Goal: Transaction & Acquisition: Purchase product/service

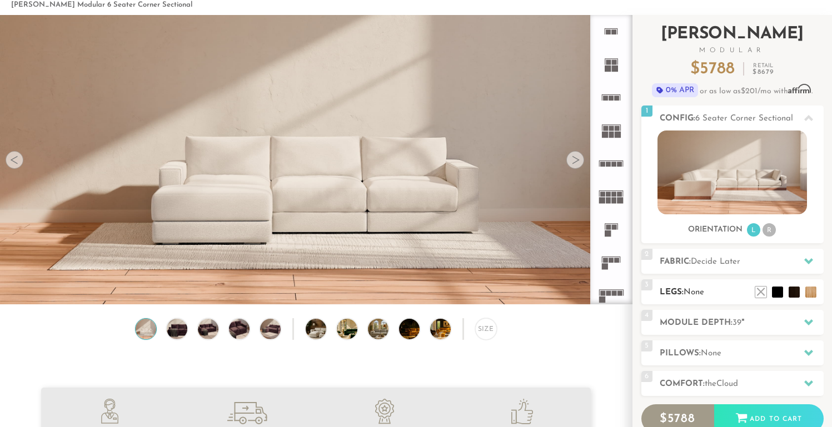
scroll to position [42, 0]
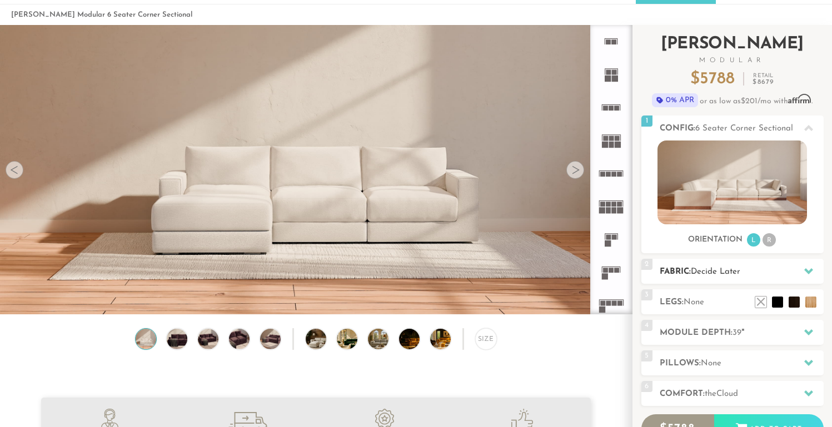
click at [687, 268] on h2 "Fabric: Decide Later" at bounding box center [741, 272] width 164 height 13
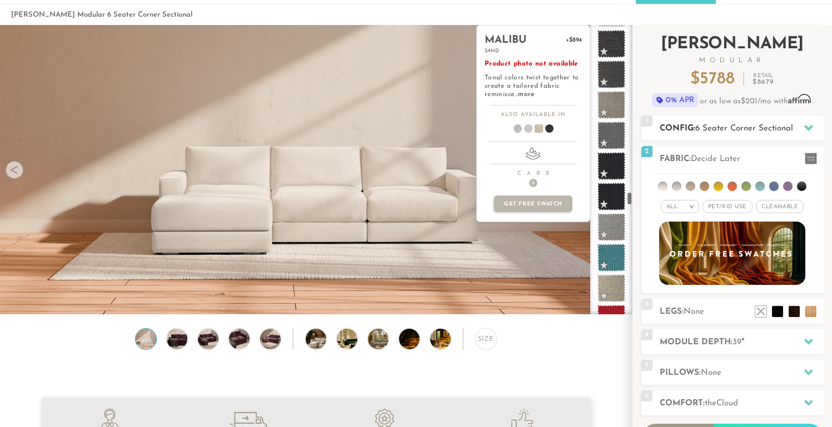
scroll to position [3924, 0]
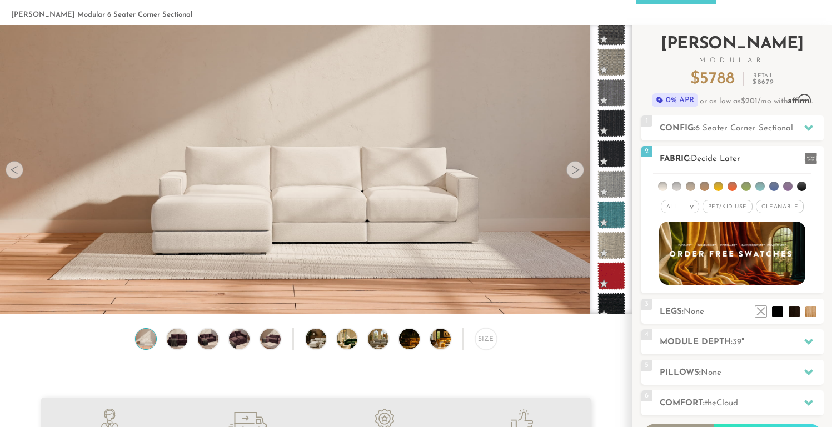
click at [745, 183] on li at bounding box center [745, 186] width 9 height 9
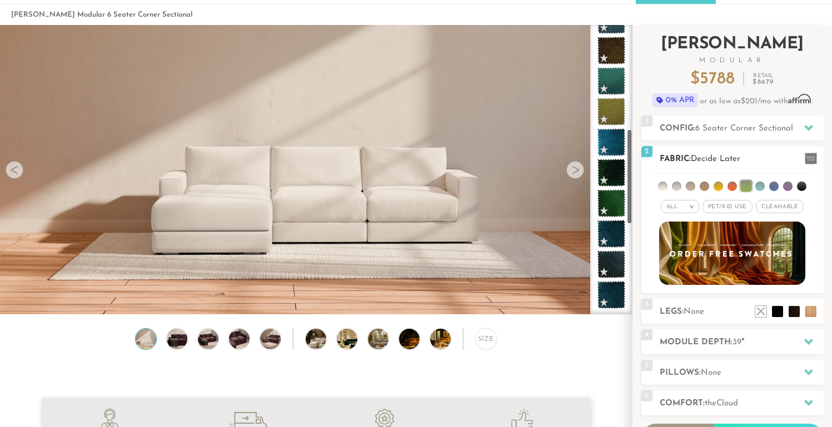
scroll to position [318, 0]
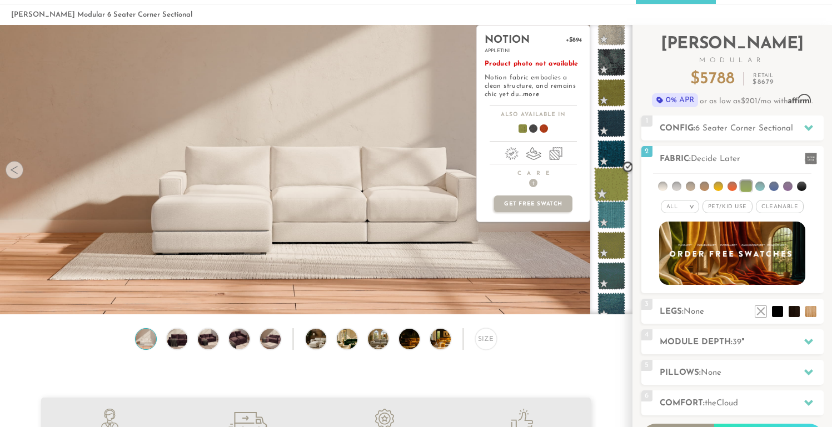
click at [617, 182] on span at bounding box center [611, 184] width 35 height 35
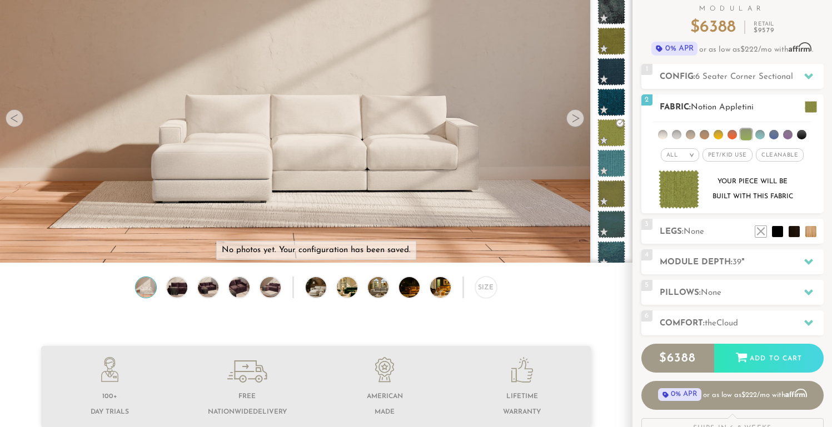
scroll to position [112, 0]
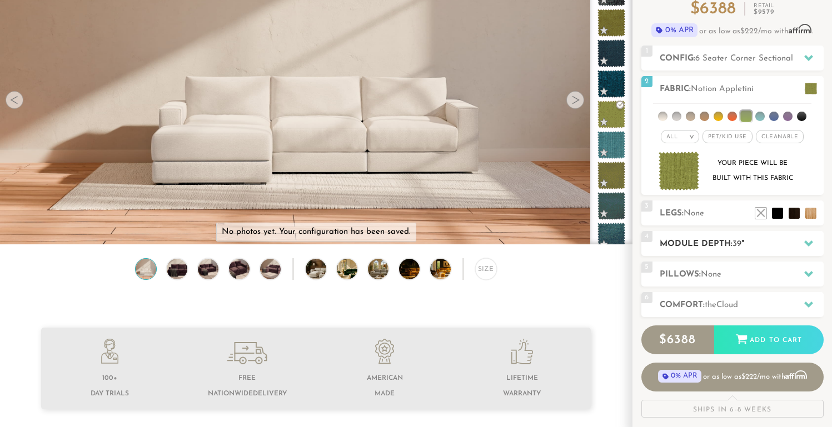
click at [708, 245] on h2 "Module Depth: 39 "" at bounding box center [741, 244] width 164 height 13
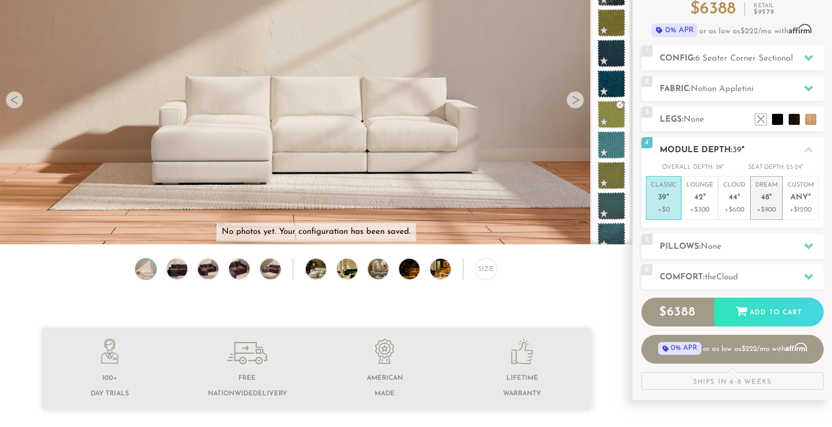
click at [763, 210] on p "+$900" at bounding box center [766, 210] width 22 height 10
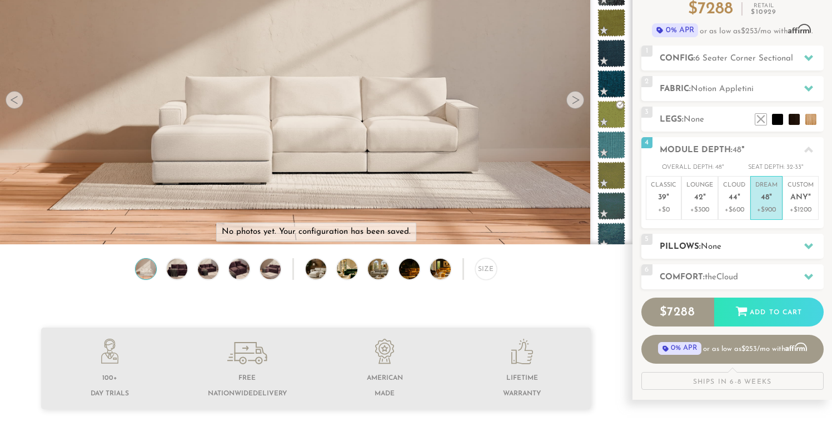
click at [748, 243] on h2 "Pillows: None" at bounding box center [741, 247] width 164 height 13
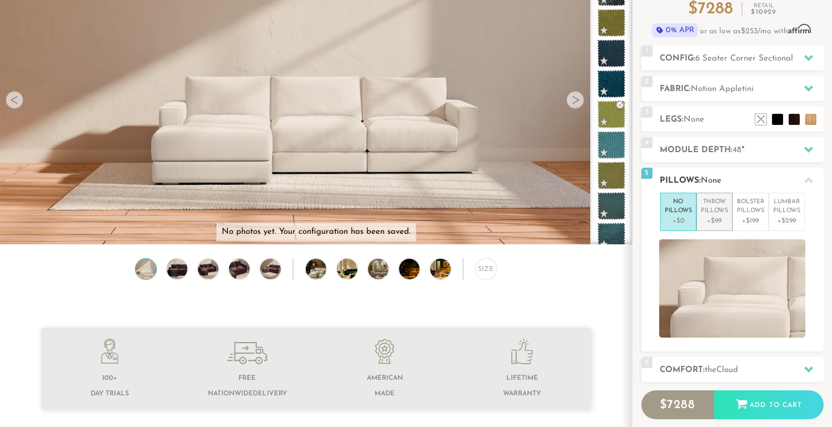
click at [717, 224] on p "+$99" at bounding box center [714, 221] width 27 height 10
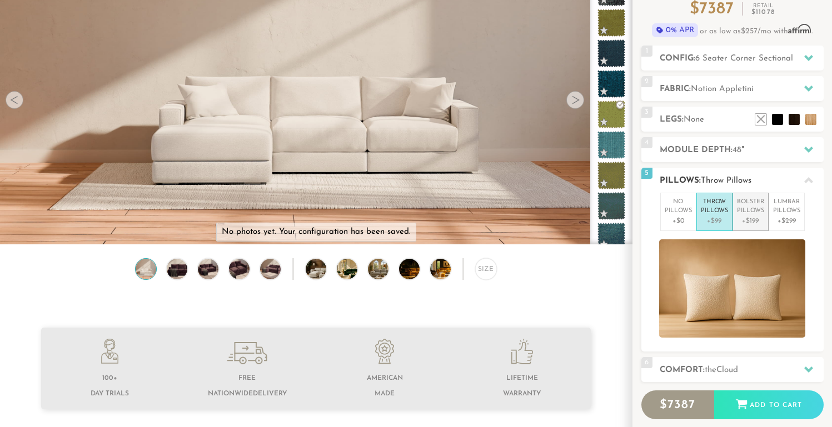
click at [744, 225] on p "+$199" at bounding box center [750, 221] width 27 height 10
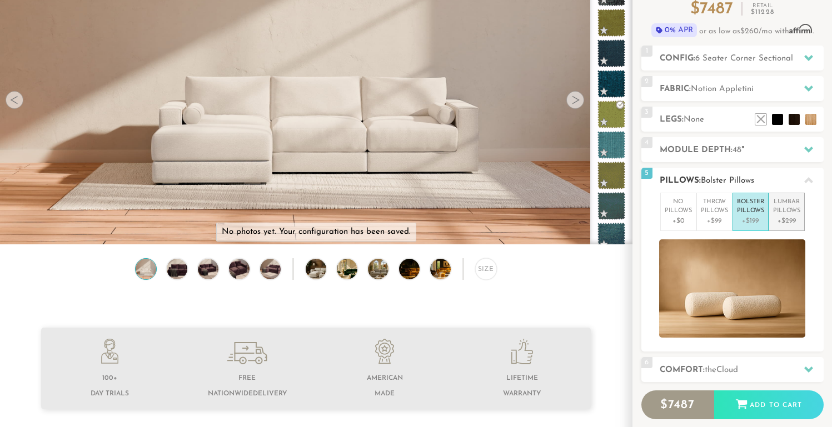
click at [774, 223] on p "+$299" at bounding box center [786, 221] width 27 height 10
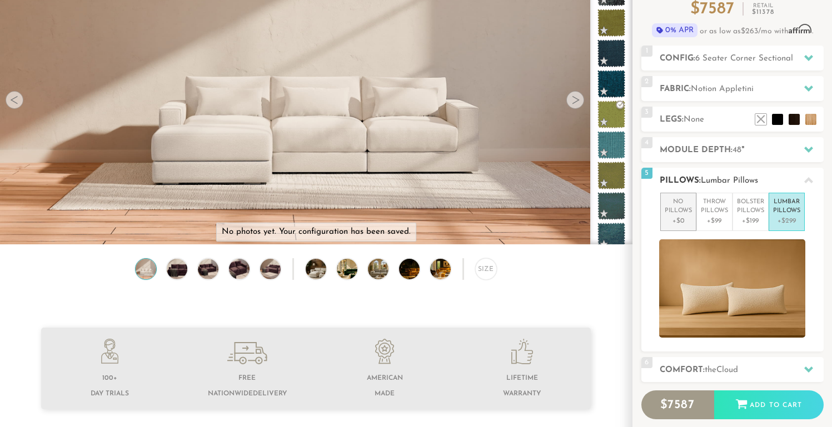
click at [684, 220] on p "+$0" at bounding box center [677, 221] width 27 height 10
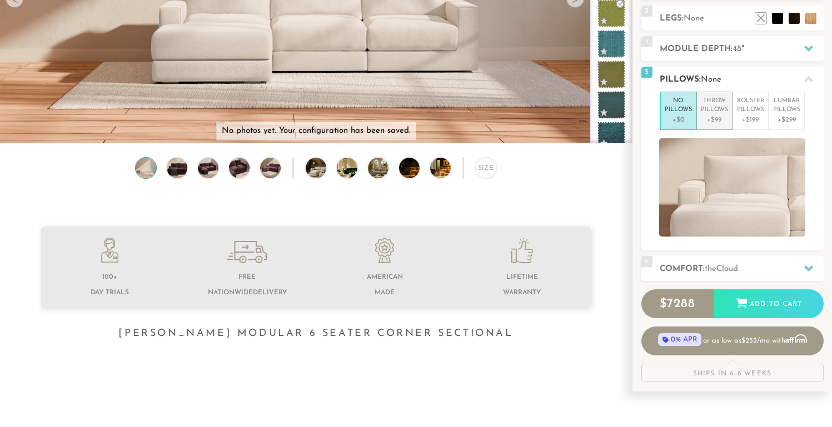
scroll to position [217, 0]
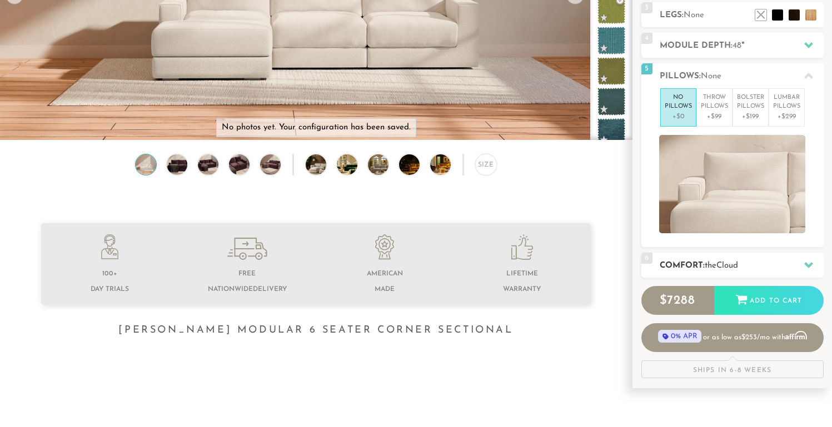
click at [699, 259] on h2 "Comfort: the Cloud" at bounding box center [741, 265] width 164 height 13
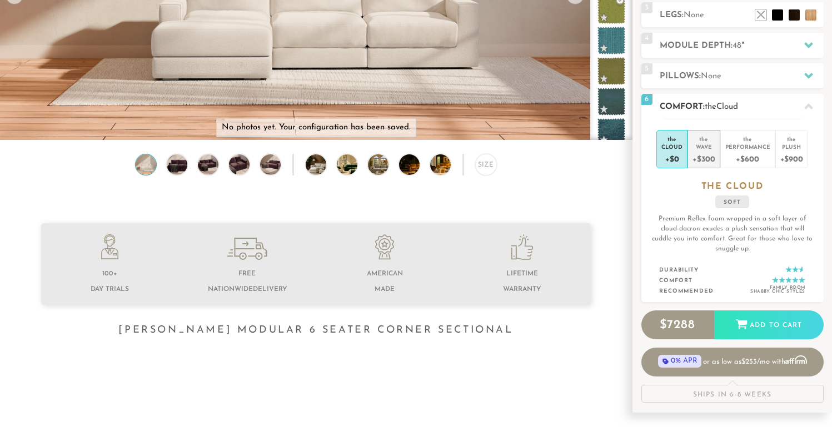
click at [702, 162] on div "+$300" at bounding box center [703, 159] width 22 height 16
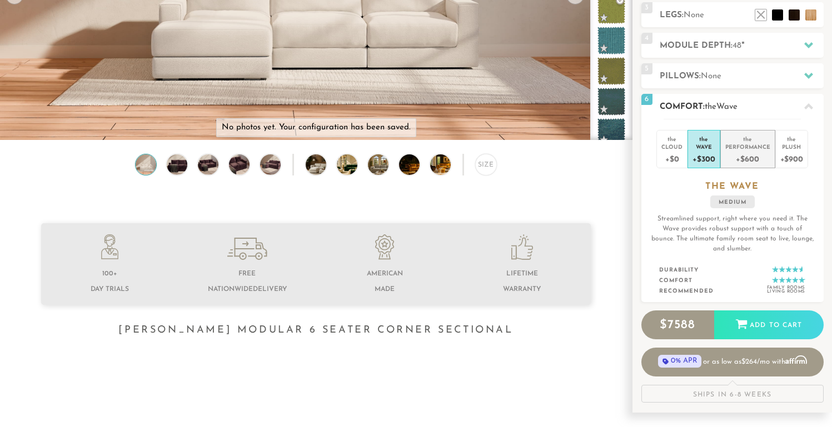
click at [743, 156] on div "+$600" at bounding box center [747, 159] width 45 height 16
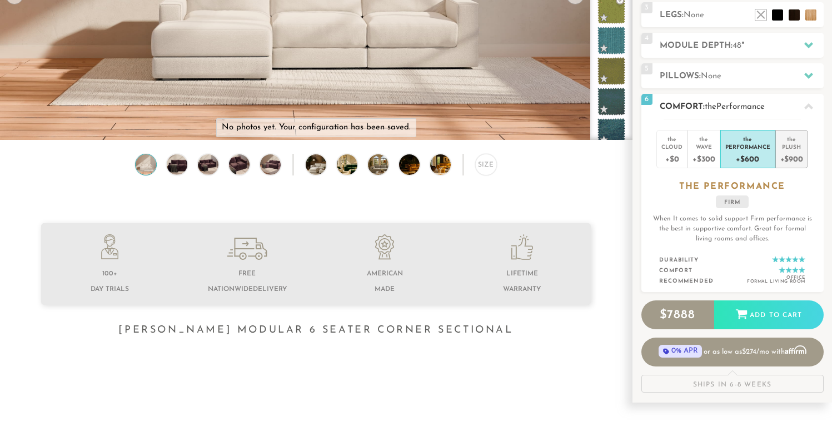
click at [794, 159] on div "+$900" at bounding box center [791, 159] width 23 height 16
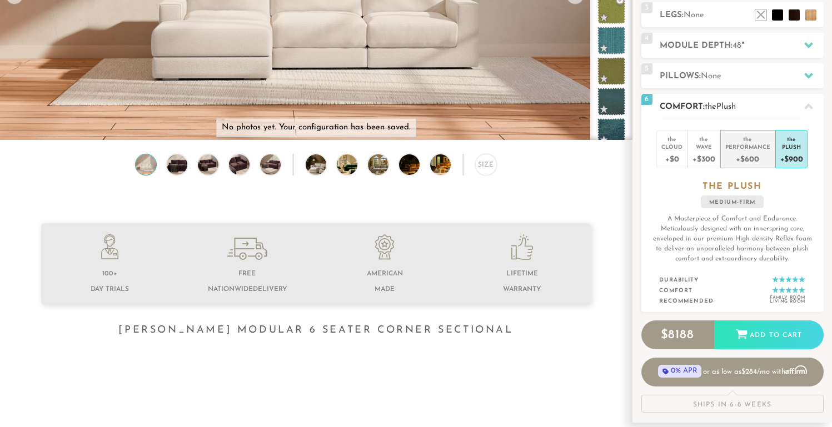
click at [768, 156] on div "+$600" at bounding box center [747, 159] width 45 height 16
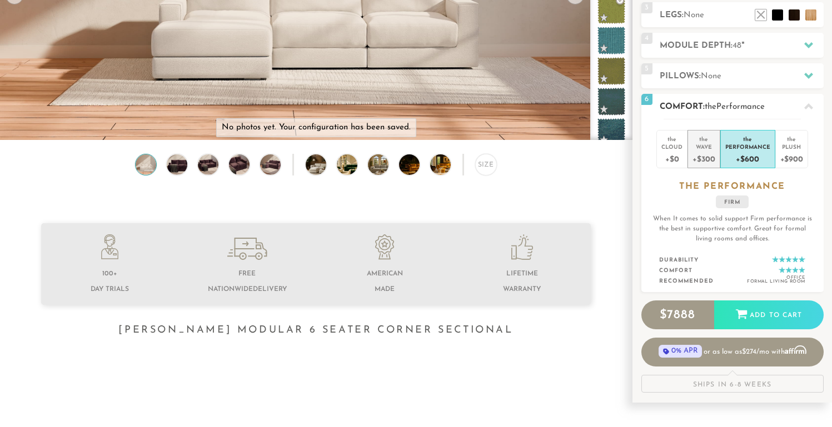
click at [707, 157] on div "+$300" at bounding box center [703, 159] width 22 height 16
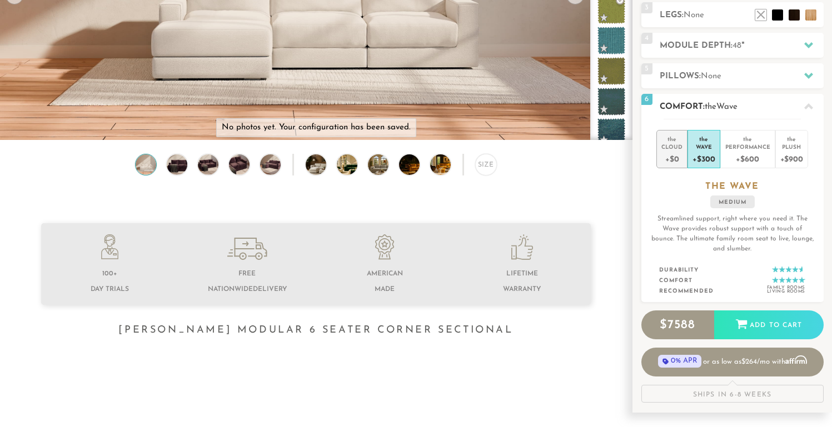
click at [672, 156] on div "+$0" at bounding box center [671, 159] width 21 height 16
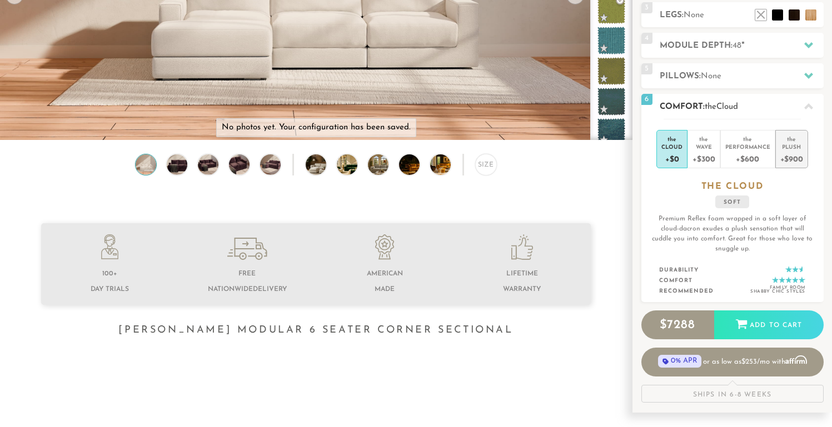
click at [790, 156] on div "+$900" at bounding box center [791, 159] width 23 height 16
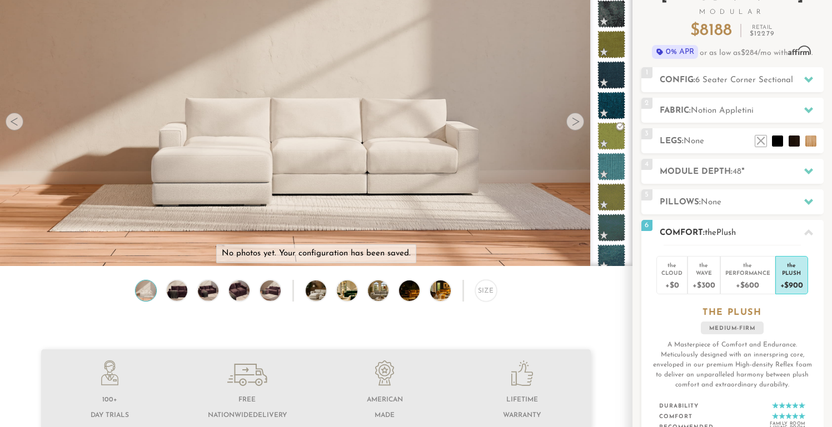
scroll to position [85, 0]
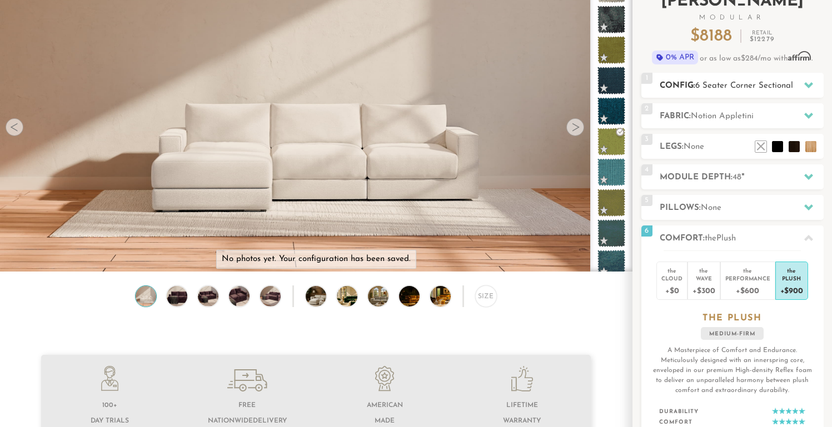
click at [683, 90] on h2 "Config: 6 Seater Corner Sectional" at bounding box center [741, 85] width 164 height 13
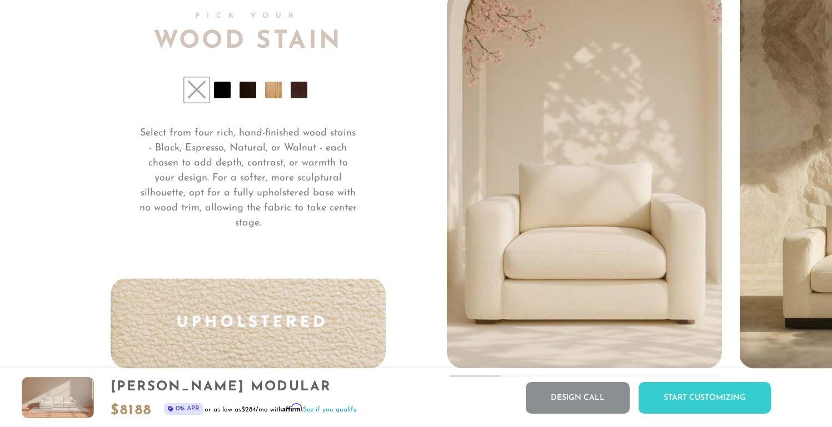
scroll to position [8261, 0]
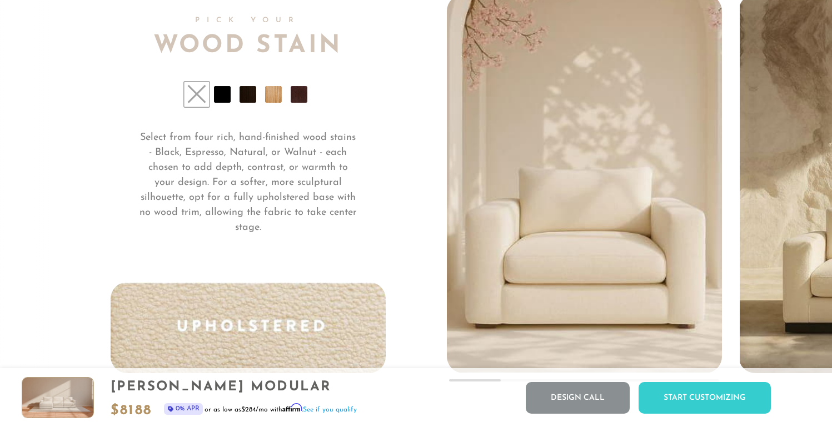
click at [216, 97] on li at bounding box center [222, 94] width 17 height 17
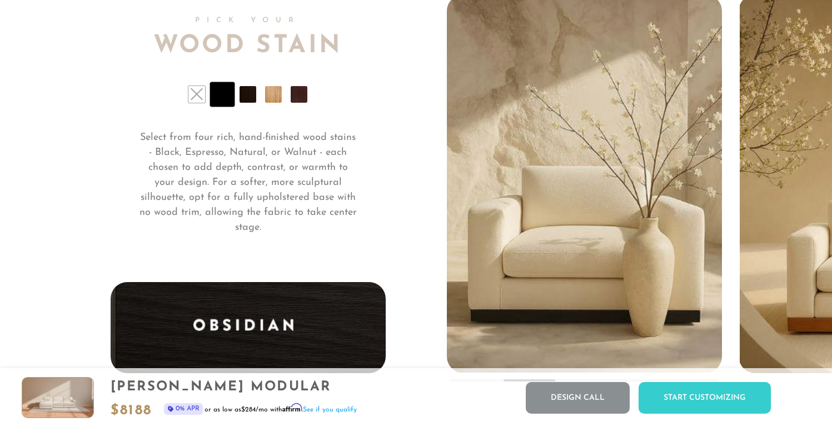
click at [243, 98] on li at bounding box center [247, 94] width 17 height 17
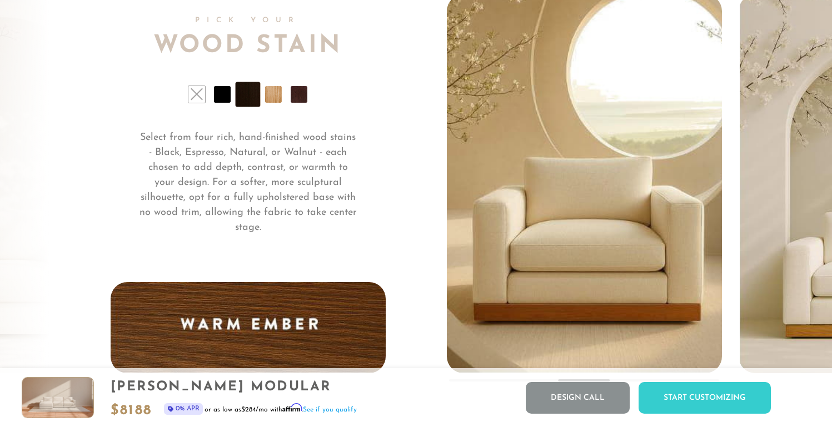
click at [269, 100] on li at bounding box center [273, 94] width 17 height 17
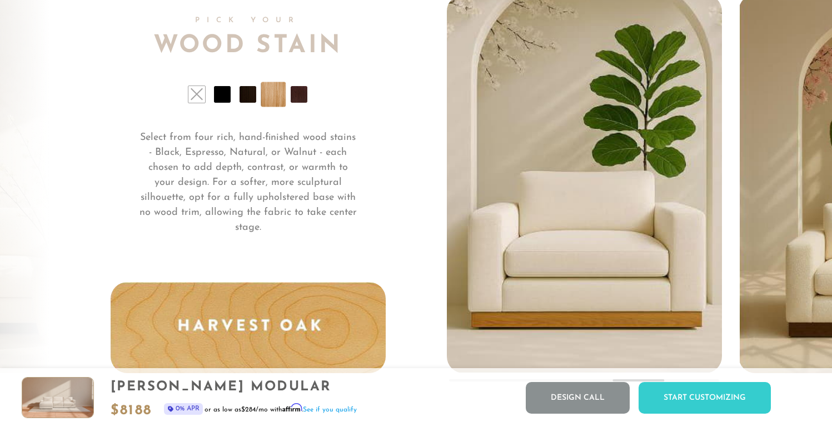
click at [306, 100] on li at bounding box center [299, 94] width 17 height 17
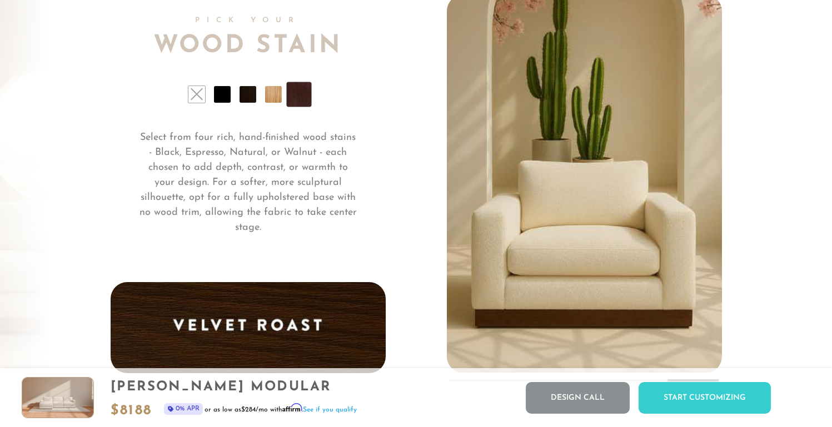
click at [238, 101] on ul at bounding box center [248, 94] width 275 height 17
click at [241, 101] on li at bounding box center [247, 94] width 17 height 17
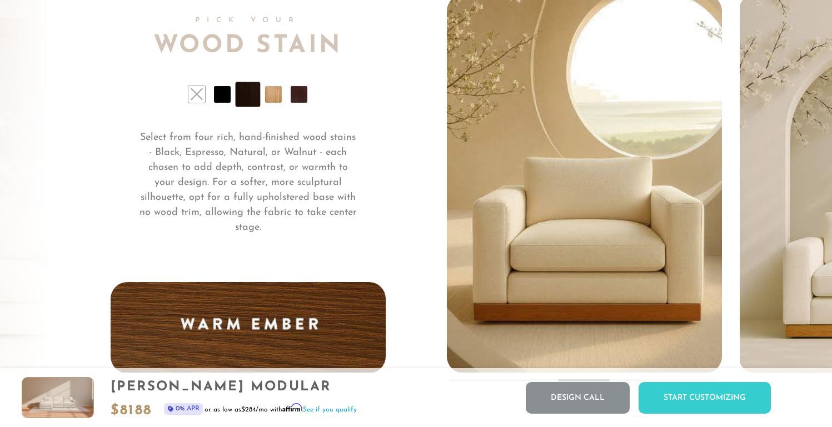
click at [227, 101] on li at bounding box center [222, 94] width 17 height 17
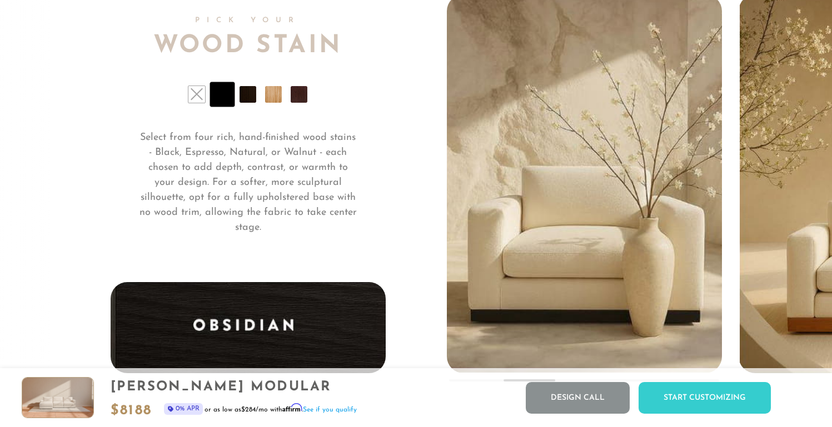
click at [204, 102] on li at bounding box center [196, 94] width 17 height 17
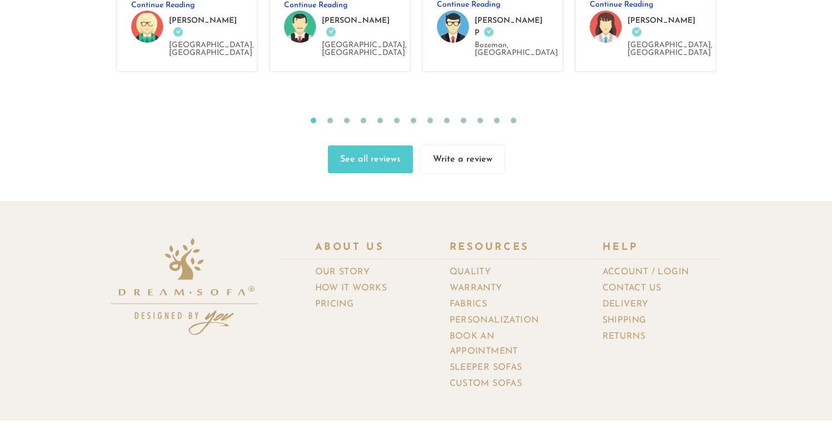
scroll to position [11979, 0]
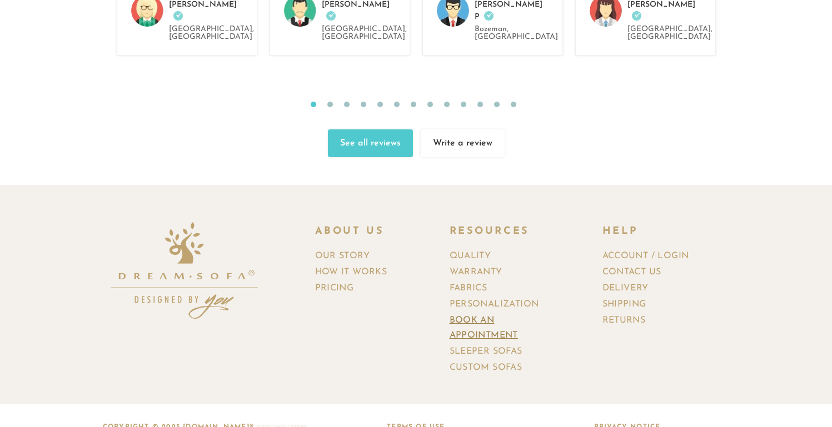
click at [476, 313] on link "Book an Appointment" at bounding box center [508, 328] width 119 height 31
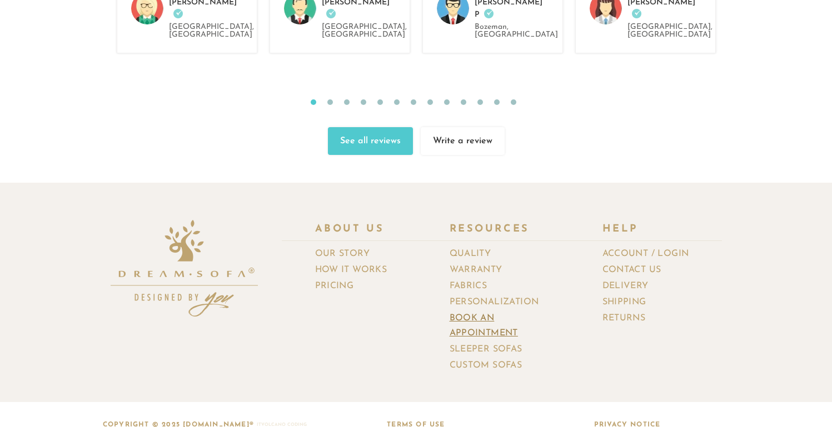
click at [464, 311] on link "Book an Appointment" at bounding box center [508, 326] width 119 height 31
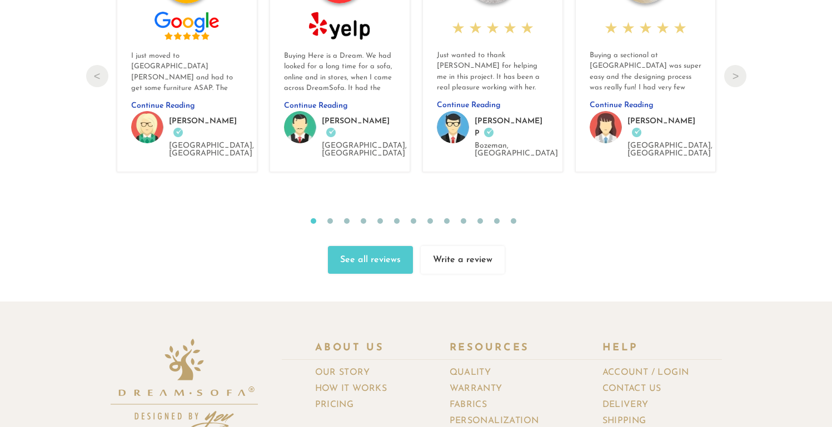
scroll to position [11862, 0]
